Goal: Browse casually

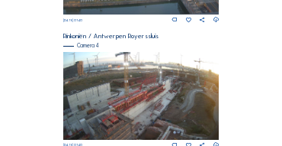
scroll to position [614, 0]
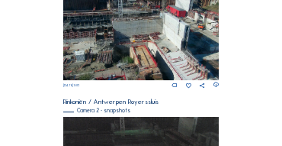
scroll to position [273, 0]
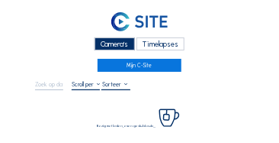
click at [115, 41] on div "Camera's" at bounding box center [115, 43] width 40 height 13
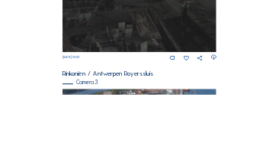
scroll to position [519, 0]
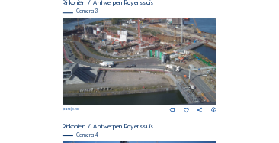
click at [143, 62] on img at bounding box center [140, 61] width 154 height 87
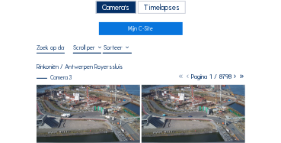
scroll to position [76, 0]
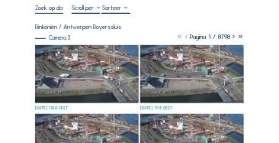
click at [116, 69] on img at bounding box center [87, 74] width 104 height 59
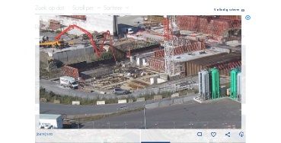
drag, startPoint x: 127, startPoint y: 74, endPoint x: 144, endPoint y: 76, distance: 17.7
click at [144, 76] on img at bounding box center [141, 72] width 203 height 114
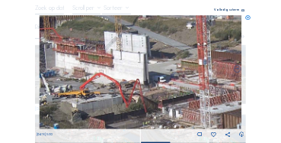
drag, startPoint x: 81, startPoint y: 50, endPoint x: 148, endPoint y: 88, distance: 76.8
click at [148, 88] on img at bounding box center [141, 72] width 203 height 114
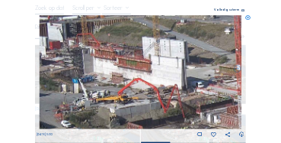
drag, startPoint x: 103, startPoint y: 75, endPoint x: 141, endPoint y: 81, distance: 38.5
click at [141, 81] on img at bounding box center [141, 72] width 203 height 114
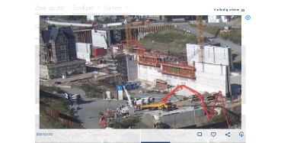
drag, startPoint x: 104, startPoint y: 71, endPoint x: 146, endPoint y: 77, distance: 41.6
click at [146, 77] on img at bounding box center [141, 72] width 203 height 114
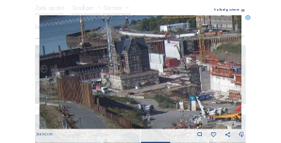
drag, startPoint x: 101, startPoint y: 61, endPoint x: 146, endPoint y: 73, distance: 46.6
click at [175, 73] on img at bounding box center [141, 72] width 203 height 114
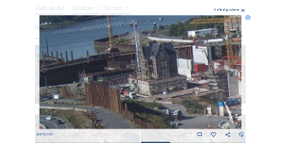
drag, startPoint x: 98, startPoint y: 66, endPoint x: 142, endPoint y: 69, distance: 44.4
click at [142, 69] on img at bounding box center [141, 72] width 203 height 114
drag, startPoint x: 142, startPoint y: 69, endPoint x: 120, endPoint y: 51, distance: 28.1
click at [120, 51] on img at bounding box center [141, 72] width 203 height 114
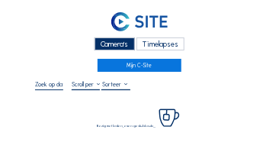
click at [112, 47] on div "Camera's" at bounding box center [115, 43] width 40 height 13
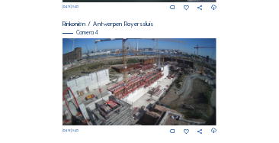
scroll to position [628, 0]
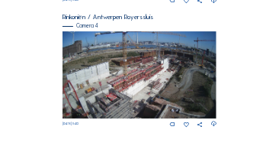
click at [188, 98] on img at bounding box center [140, 74] width 154 height 87
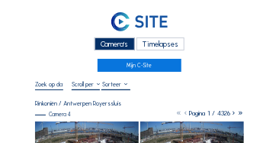
click at [113, 43] on div "Camera's" at bounding box center [115, 43] width 40 height 13
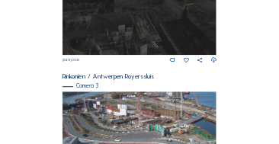
scroll to position [446, 0]
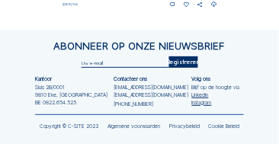
scroll to position [754, 0]
